Goal: Navigation & Orientation: Find specific page/section

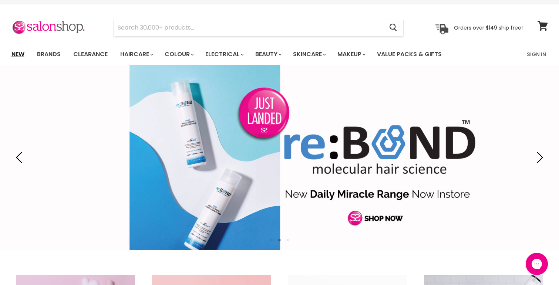
click at [19, 50] on link "New" at bounding box center [18, 55] width 24 height 16
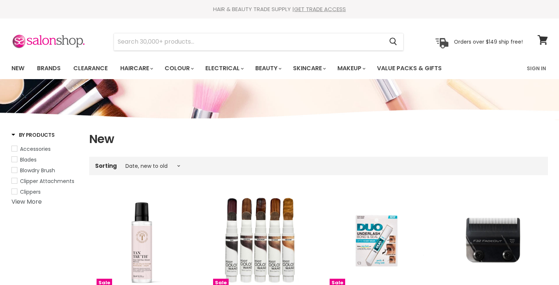
select select "created-descending"
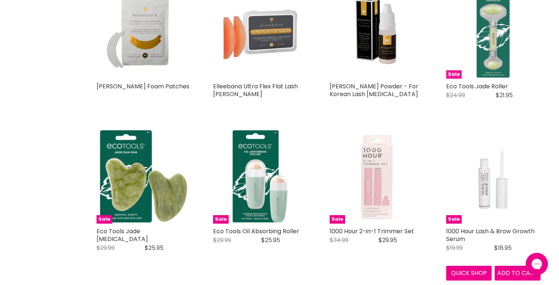
scroll to position [515, 0]
